Goal: Find specific page/section: Find specific page/section

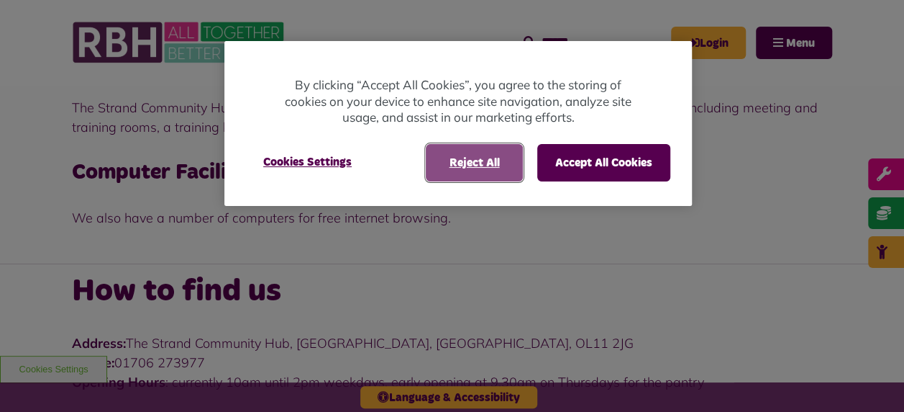
click at [474, 163] on button "Reject All" at bounding box center [474, 162] width 97 height 37
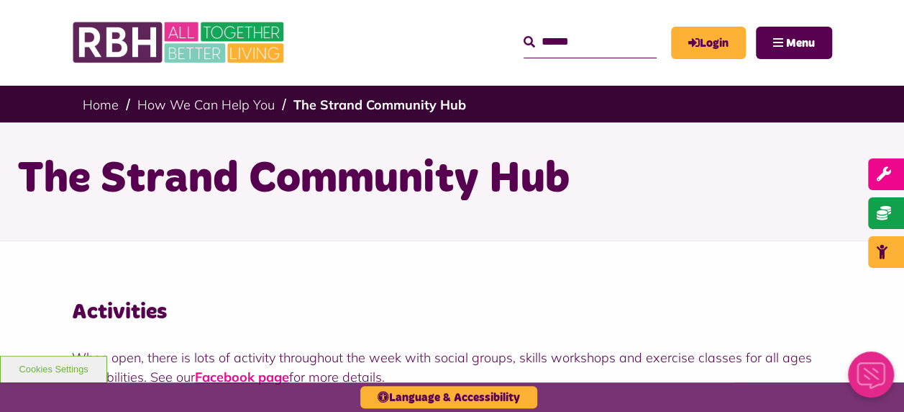
click at [530, 43] on input "Search" at bounding box center [590, 42] width 133 height 31
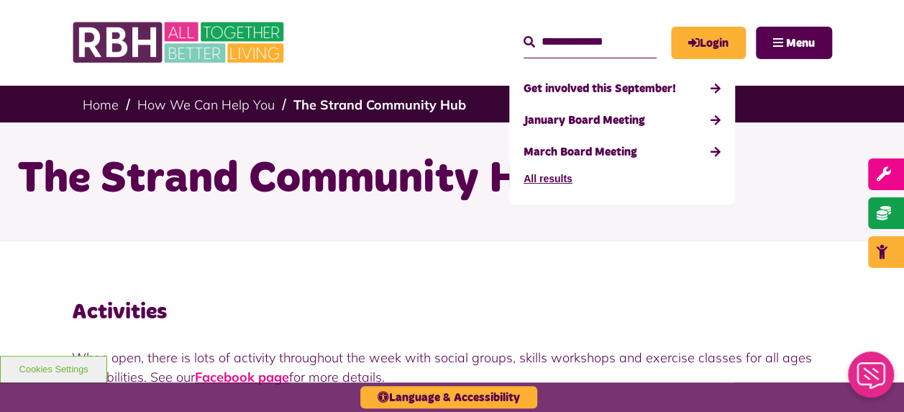
type input "**********"
click at [524, 34] on button "Search" at bounding box center [530, 42] width 12 height 17
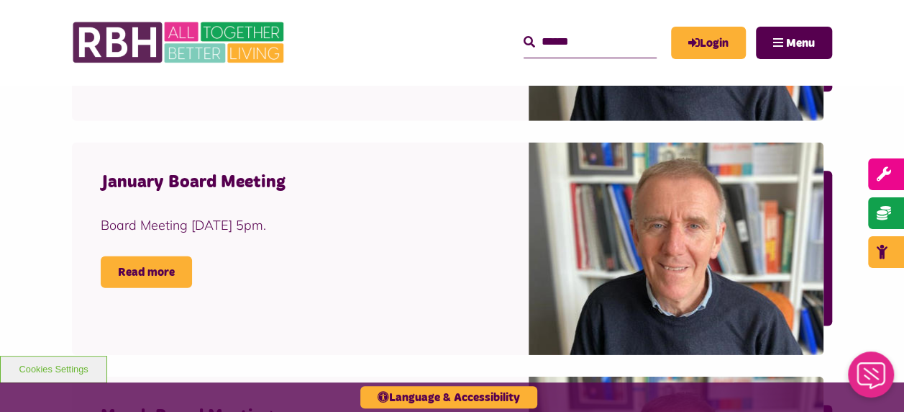
scroll to position [2086, 0]
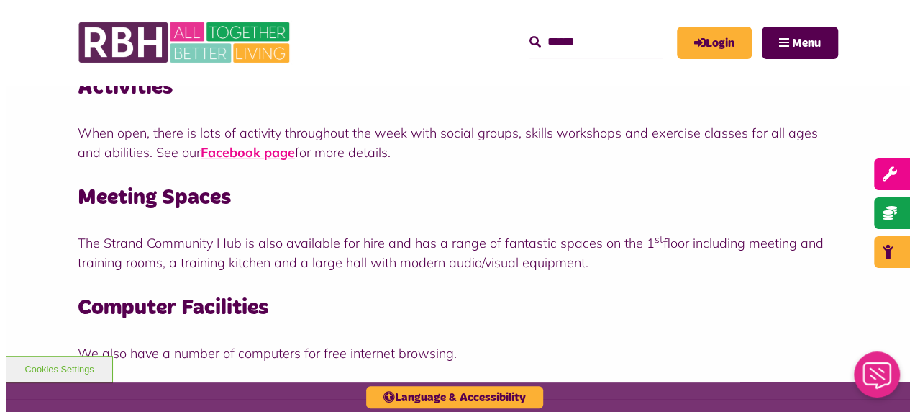
scroll to position [288, 0]
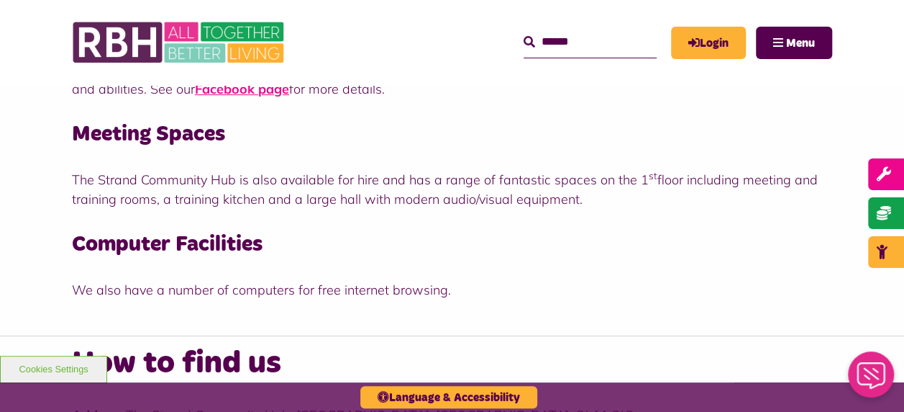
drag, startPoint x: 74, startPoint y: 179, endPoint x: 824, endPoint y: 201, distance: 750.0
click at [824, 201] on p "The Strand Community Hub is also available for hire and has a range of fantasti…" at bounding box center [452, 189] width 760 height 39
click at [790, 44] on span "Menu" at bounding box center [800, 43] width 29 height 12
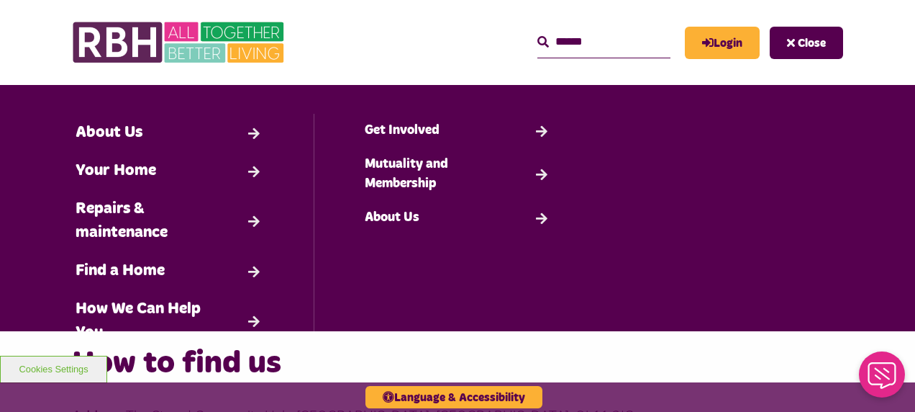
scroll to position [164, 0]
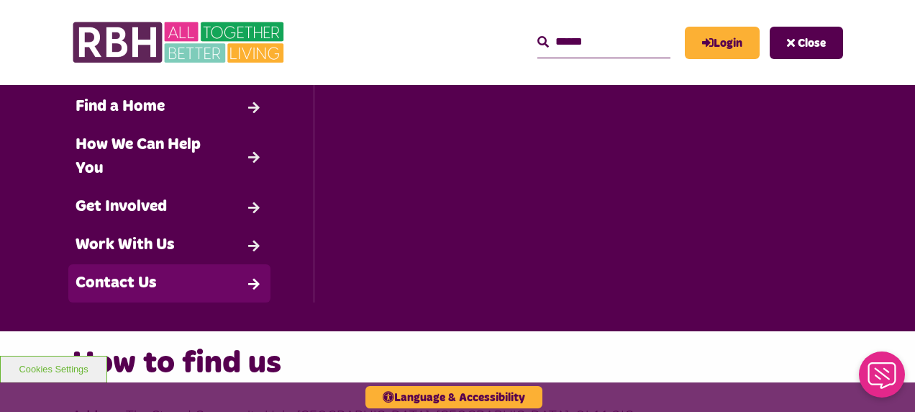
click at [131, 283] on link "Contact Us" at bounding box center [169, 283] width 202 height 38
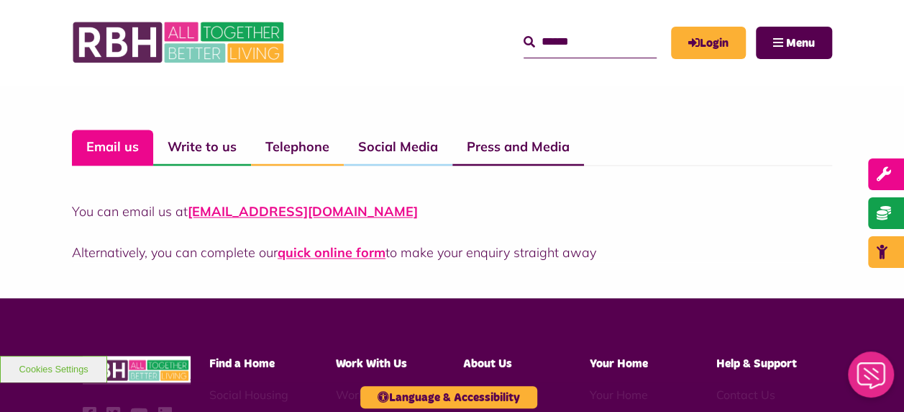
scroll to position [1151, 0]
